Goal: Information Seeking & Learning: Learn about a topic

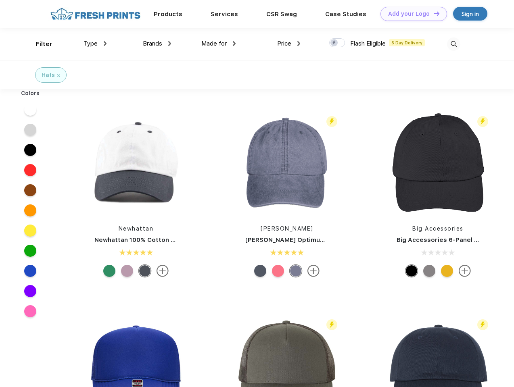
click at [411, 14] on link "Add your Logo Design Tool" at bounding box center [414, 14] width 67 height 14
click at [0, 0] on div "Design Tool" at bounding box center [0, 0] width 0 height 0
click at [433, 13] on link "Add your Logo Design Tool" at bounding box center [414, 14] width 67 height 14
click at [39, 44] on div "Filter" at bounding box center [44, 44] width 17 height 9
click at [95, 44] on span "Type" at bounding box center [91, 43] width 14 height 7
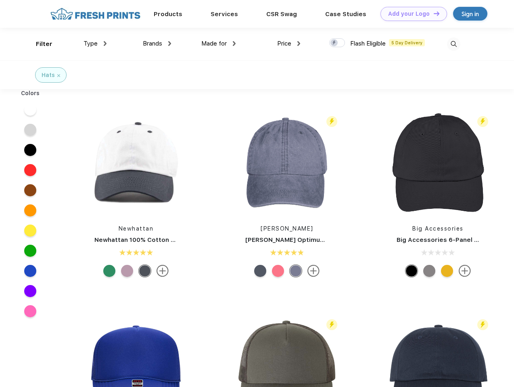
click at [157, 44] on span "Brands" at bounding box center [152, 43] width 19 height 7
click at [219, 44] on span "Made for" at bounding box center [213, 43] width 25 height 7
click at [289, 44] on span "Price" at bounding box center [284, 43] width 14 height 7
click at [337, 43] on div at bounding box center [337, 42] width 16 height 9
click at [335, 43] on input "checkbox" at bounding box center [331, 40] width 5 height 5
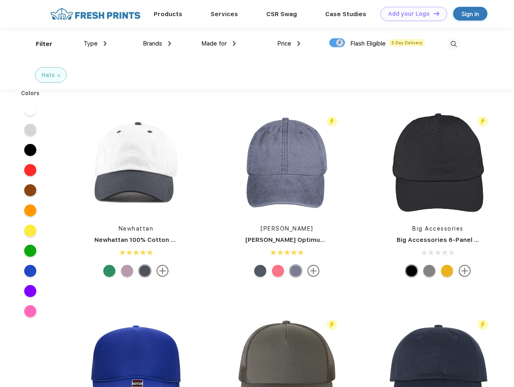
click at [454, 44] on img at bounding box center [453, 44] width 13 height 13
